Goal: Task Accomplishment & Management: Manage account settings

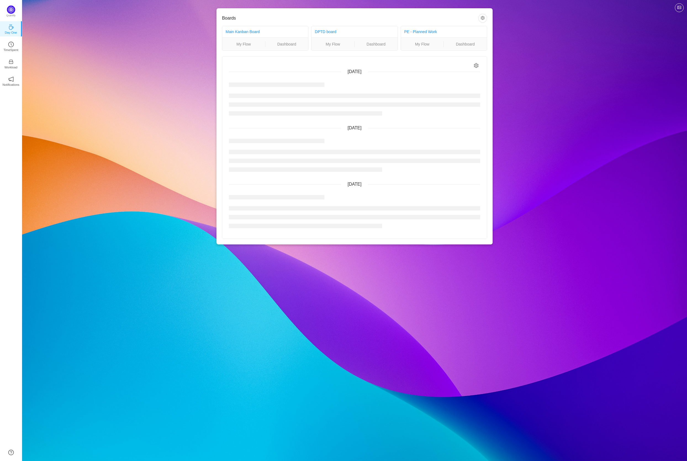
click at [239, 459] on div "Boards Main Kanban Board My Flow Dashboard DPTD board My Flow Dashboard PE - Pl…" at bounding box center [354, 230] width 665 height 461
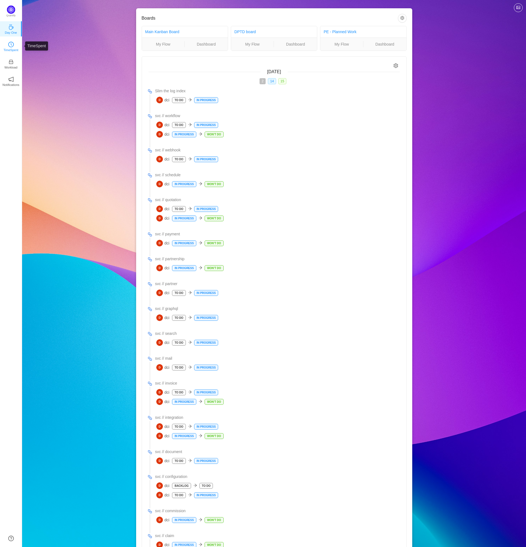
click at [11, 49] on p "TimeSpent" at bounding box center [11, 49] width 15 height 5
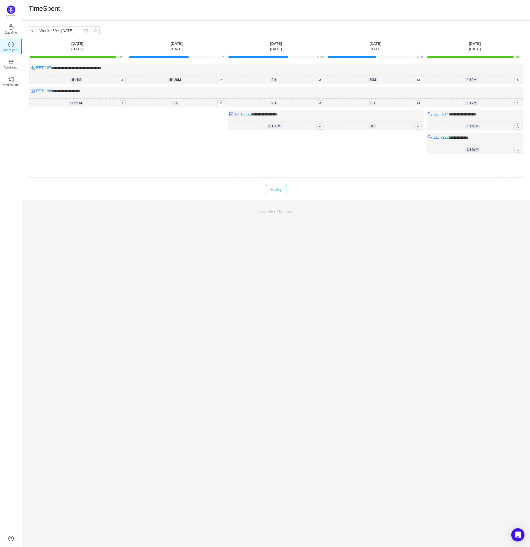
click at [273, 187] on button "Modify" at bounding box center [276, 189] width 20 height 9
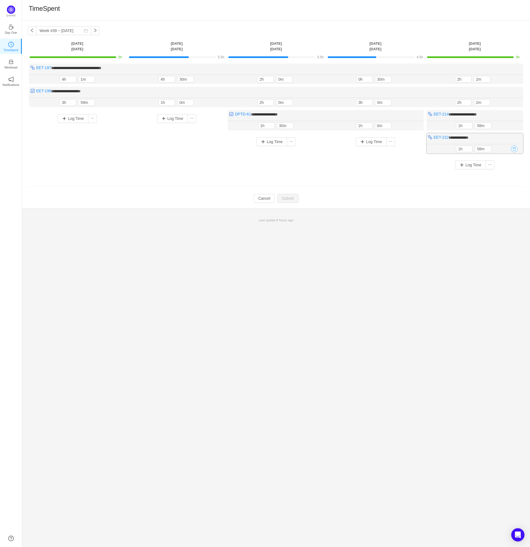
click at [515, 148] on button "button" at bounding box center [514, 149] width 7 height 7
click at [510, 173] on button "Yes" at bounding box center [508, 171] width 11 height 7
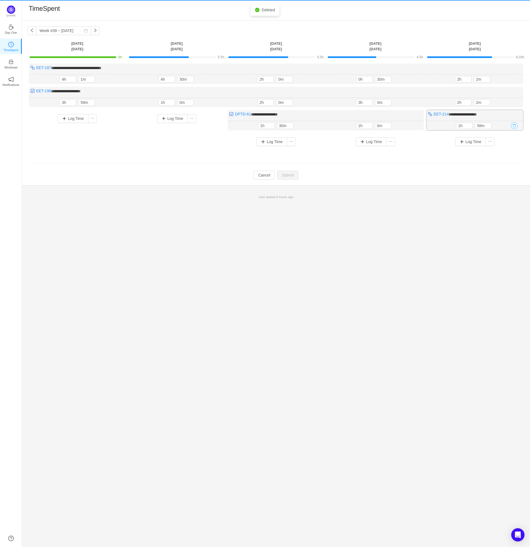
click at [514, 125] on button "button" at bounding box center [514, 125] width 7 height 7
click at [506, 150] on button "Yes" at bounding box center [508, 149] width 11 height 7
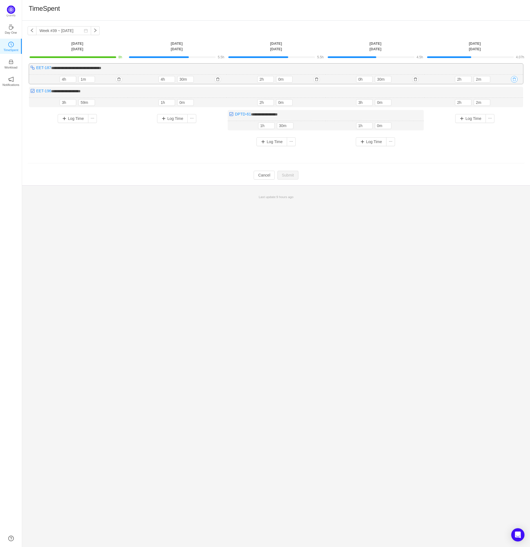
click at [514, 79] on button "button" at bounding box center [514, 79] width 7 height 7
click at [508, 106] on button "Yes" at bounding box center [508, 103] width 11 height 7
click at [469, 77] on span "Increase Value" at bounding box center [469, 78] width 6 height 4
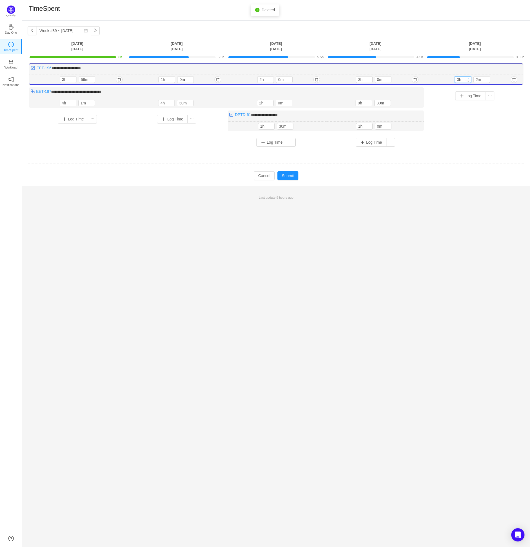
type input "4h"
click at [469, 77] on span "Increase Value" at bounding box center [468, 78] width 6 height 4
type input "0m"
click at [487, 80] on icon "icon: down" at bounding box center [487, 81] width 2 height 2
click at [474, 154] on td "**********" at bounding box center [276, 109] width 497 height 95
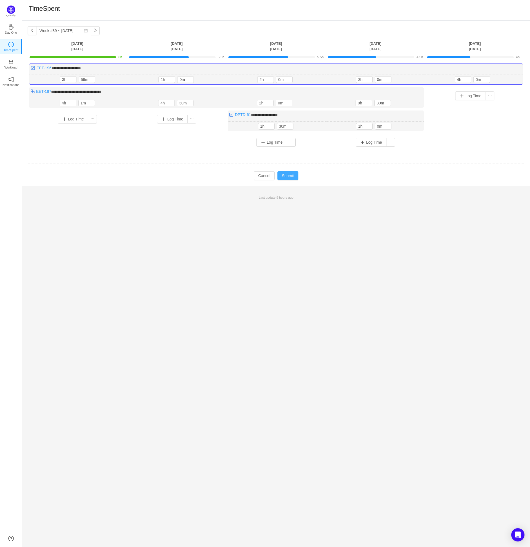
click at [290, 173] on button "Submit" at bounding box center [287, 175] width 21 height 9
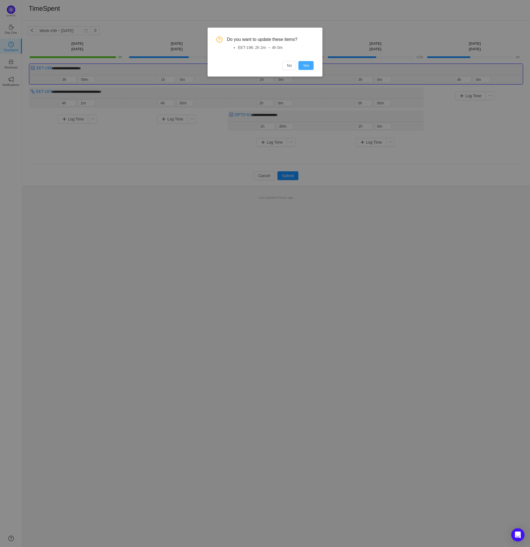
click at [310, 66] on button "Yes" at bounding box center [305, 65] width 15 height 9
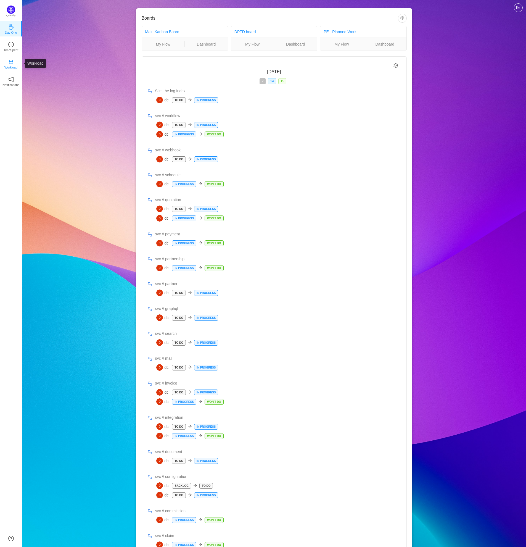
click at [13, 66] on p "Workload" at bounding box center [10, 67] width 13 height 5
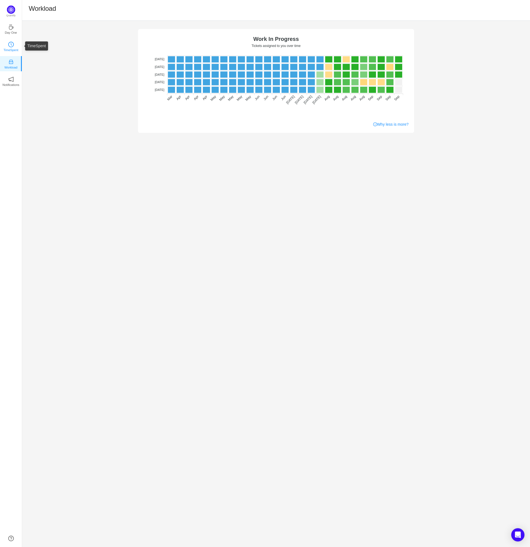
click at [12, 49] on p "TimeSpent" at bounding box center [11, 49] width 15 height 5
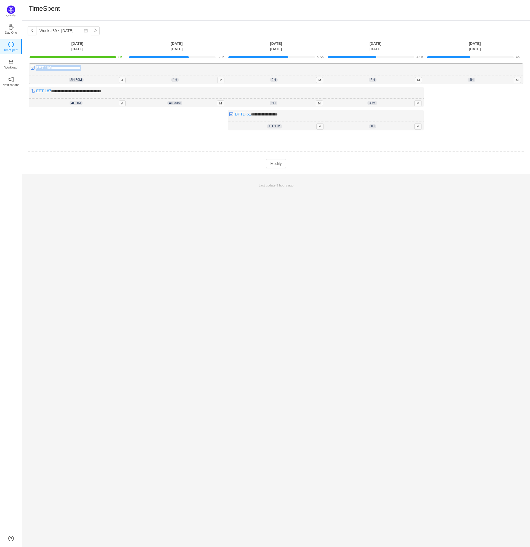
drag, startPoint x: 92, startPoint y: 68, endPoint x: 35, endPoint y: 69, distance: 57.7
click at [35, 69] on div "**********" at bounding box center [276, 74] width 494 height 20
click at [398, 244] on div "**********" at bounding box center [276, 284] width 508 height 526
click at [275, 163] on button "Modify" at bounding box center [276, 163] width 20 height 9
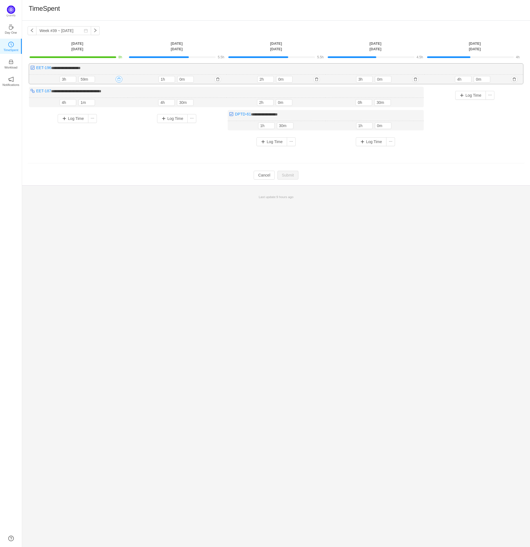
click at [119, 80] on button "button" at bounding box center [119, 79] width 7 height 7
click at [113, 104] on button "Yes" at bounding box center [112, 103] width 11 height 7
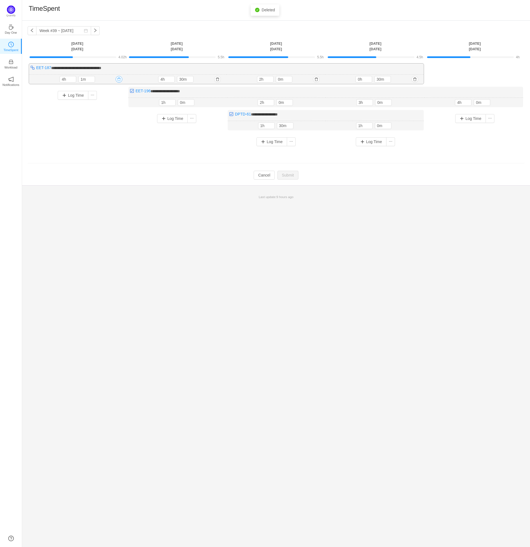
click at [119, 79] on button "button" at bounding box center [119, 79] width 7 height 7
click at [114, 105] on button "Yes" at bounding box center [112, 103] width 11 height 7
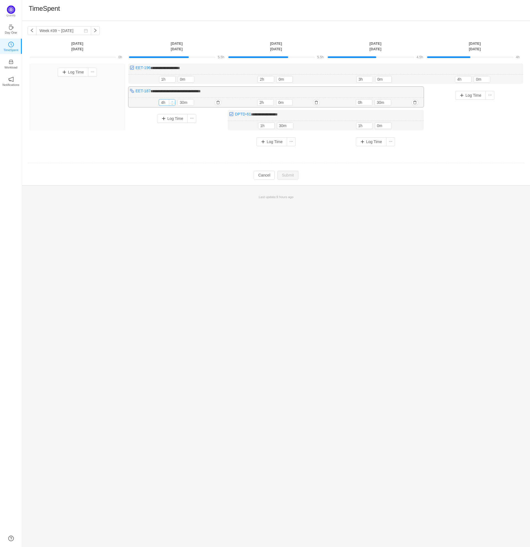
type input "5h"
click at [171, 100] on span "Increase Value" at bounding box center [172, 101] width 6 height 4
click at [191, 104] on icon "icon: down" at bounding box center [192, 104] width 2 height 2
type input "0m"
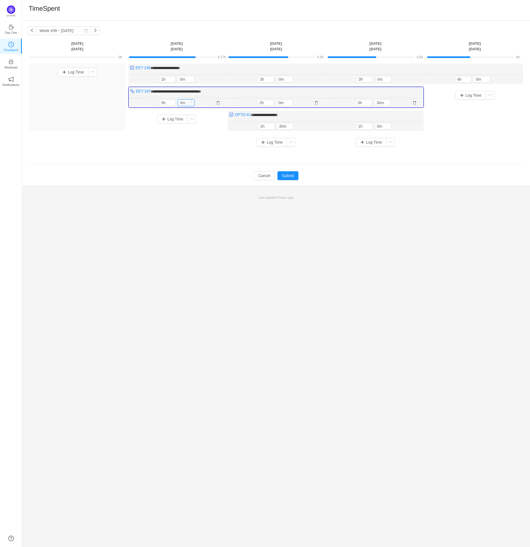
click at [191, 104] on icon "icon: down" at bounding box center [192, 104] width 2 height 2
click at [191, 175] on td "Modify Cancel Submit" at bounding box center [276, 175] width 497 height 9
click at [285, 178] on button "Submit" at bounding box center [287, 175] width 21 height 9
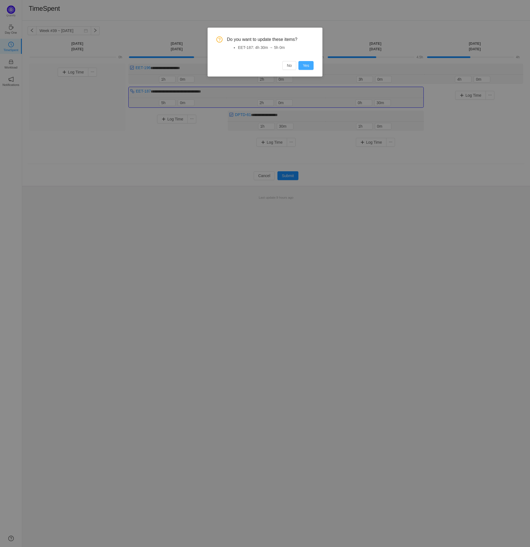
click at [306, 67] on button "Yes" at bounding box center [305, 65] width 15 height 9
